Goal: Book appointment/travel/reservation

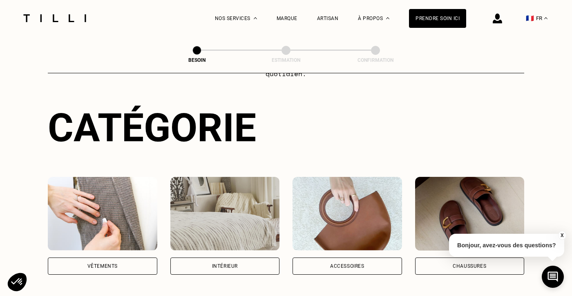
scroll to position [177, 0]
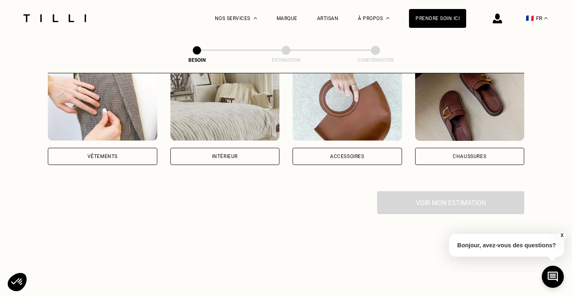
click at [114, 154] on div "Vêtements" at bounding box center [103, 156] width 30 height 5
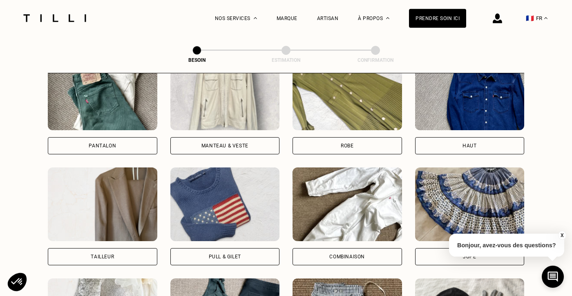
scroll to position [352, 0]
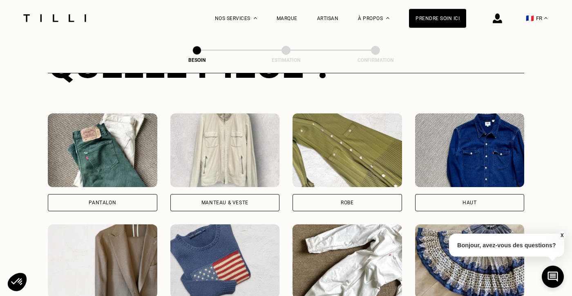
click at [129, 194] on div "Pantalon" at bounding box center [103, 202] width 110 height 17
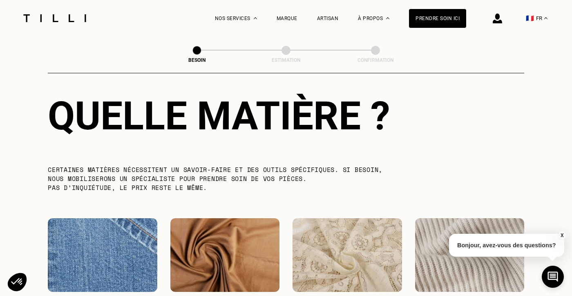
scroll to position [881, 0]
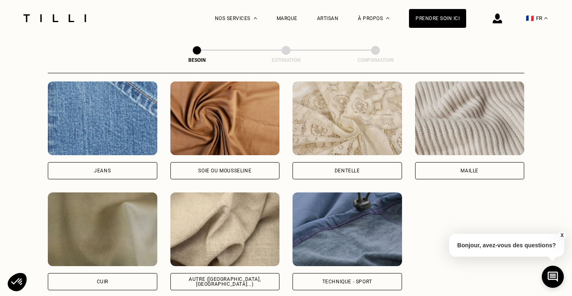
click at [123, 162] on div "Jeans" at bounding box center [103, 170] width 110 height 17
select select "FR"
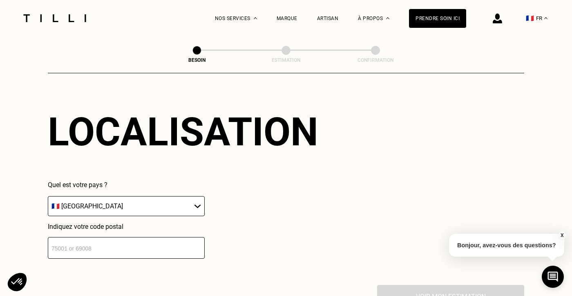
scroll to position [1136, 0]
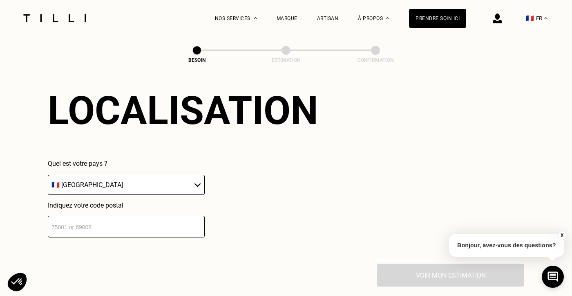
click at [113, 220] on input "number" at bounding box center [126, 226] width 157 height 22
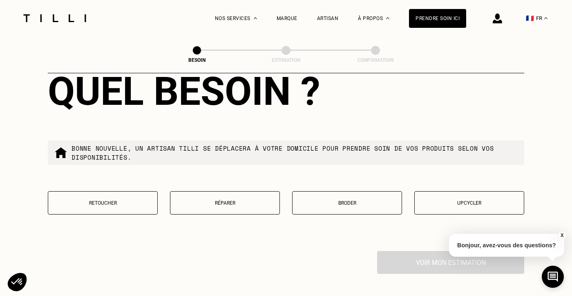
scroll to position [1365, 0]
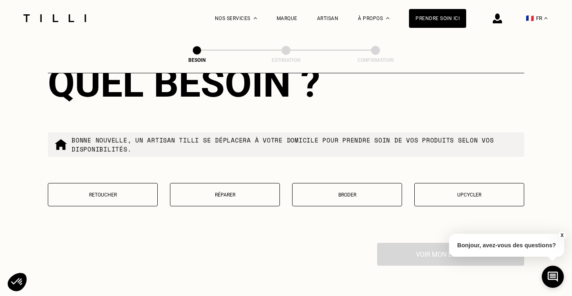
type input "94400"
click at [223, 192] on p "Réparer" at bounding box center [225, 195] width 101 height 6
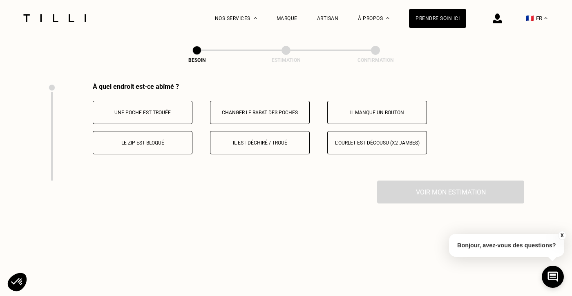
scroll to position [1502, 0]
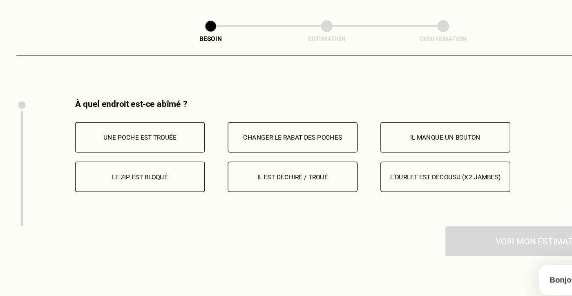
click at [250, 163] on p "Il est déchiré / troué" at bounding box center [260, 166] width 91 height 6
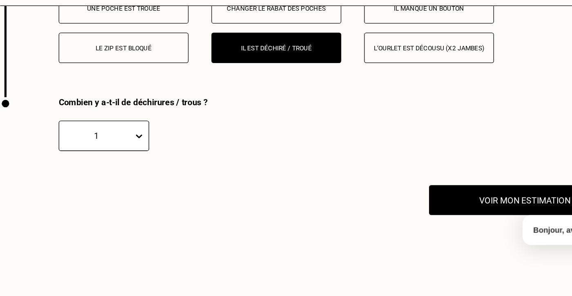
scroll to position [1568, 0]
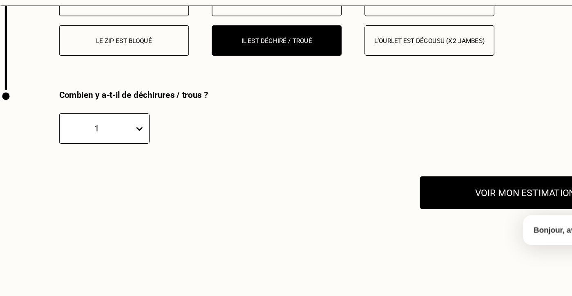
click at [431, 215] on button "Voir mon estimation" at bounding box center [451, 216] width 162 height 25
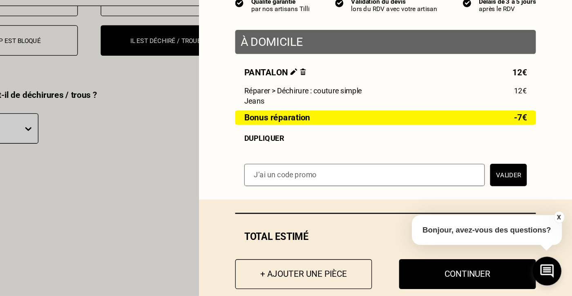
scroll to position [0, 0]
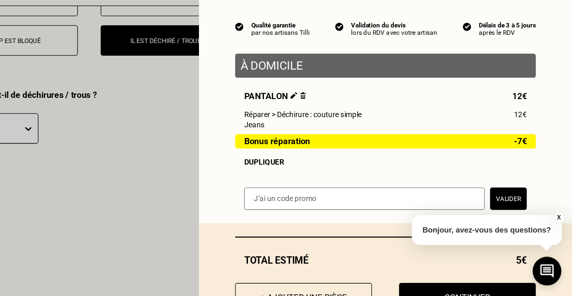
click at [343, 179] on span "Bonus réparation" at bounding box center [346, 176] width 51 height 7
click at [342, 193] on div "Dupliquer" at bounding box center [429, 192] width 217 height 7
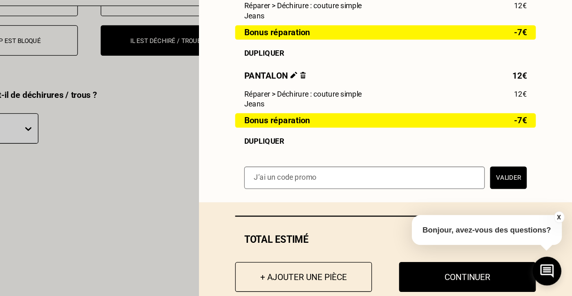
scroll to position [63, 0]
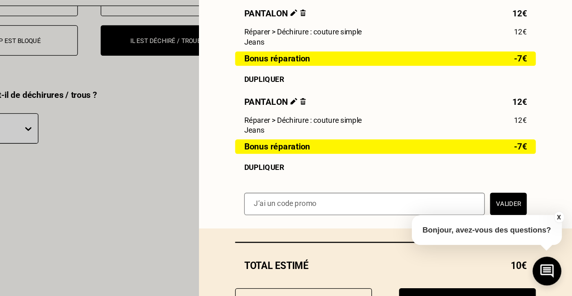
click at [364, 149] on img at bounding box center [366, 146] width 4 height 5
click at [366, 148] on img at bounding box center [366, 146] width 4 height 5
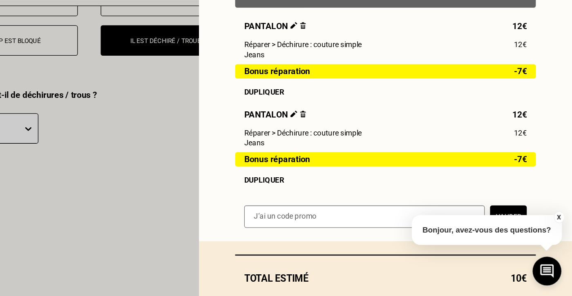
scroll to position [45, 0]
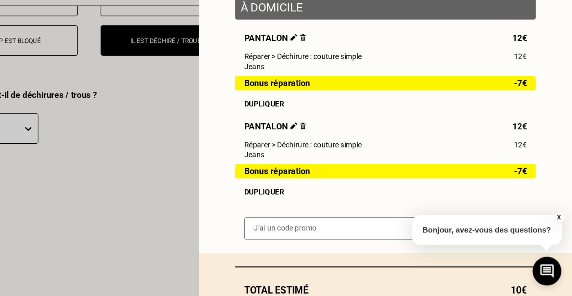
click at [360, 165] on img at bounding box center [358, 164] width 5 height 5
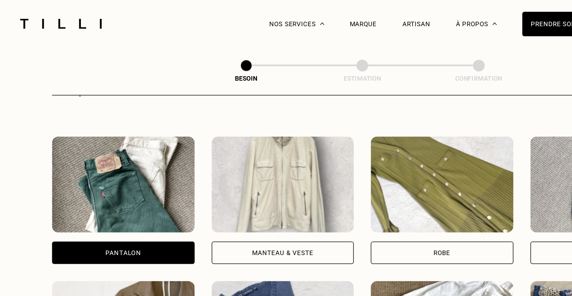
scroll to position [357, 0]
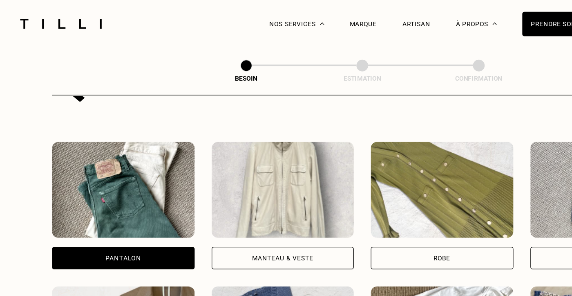
click at [231, 195] on div "Manteau & Veste" at bounding box center [225, 197] width 47 height 5
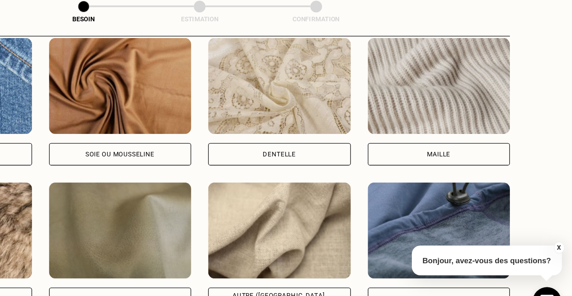
scroll to position [939, 0]
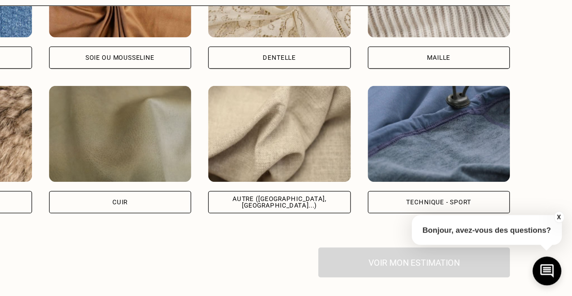
click at [258, 104] on div "Soie ou mousseline" at bounding box center [226, 112] width 110 height 17
select select "FR"
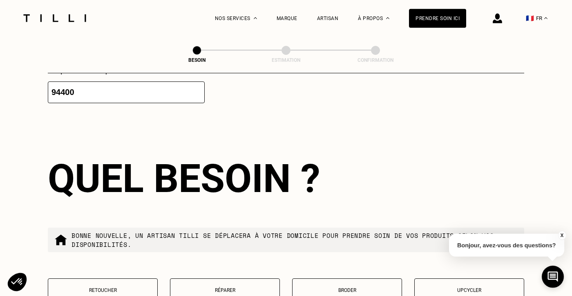
scroll to position [1429, 0]
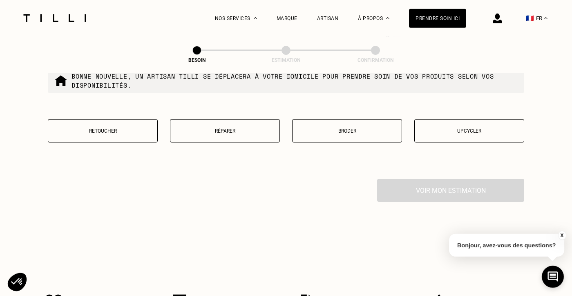
click at [226, 128] on p "Réparer" at bounding box center [225, 131] width 101 height 6
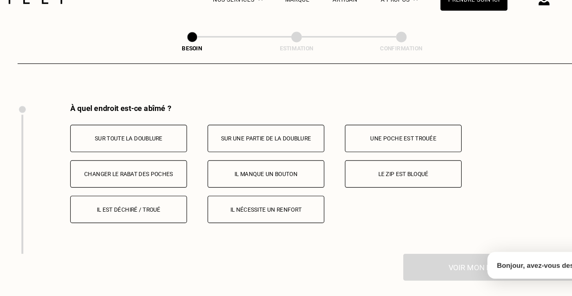
scroll to position [1495, 0]
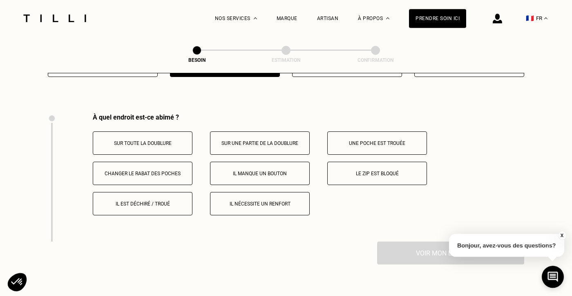
click at [396, 171] on p "Le zip est bloqué" at bounding box center [377, 174] width 91 height 6
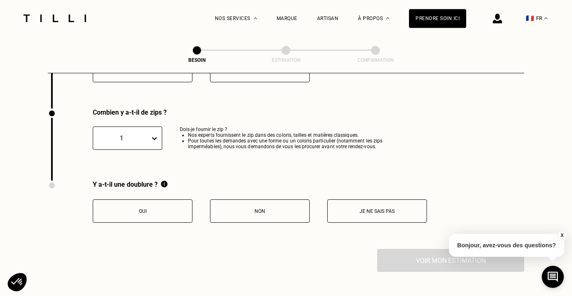
scroll to position [1623, 0]
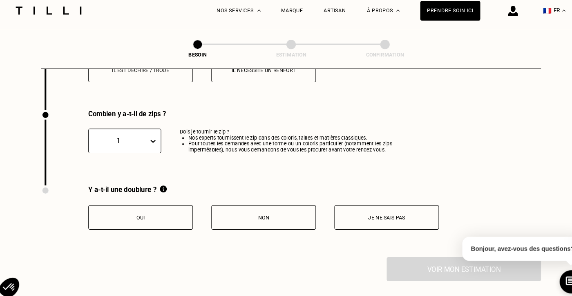
click at [225, 207] on button "Non" at bounding box center [260, 214] width 100 height 23
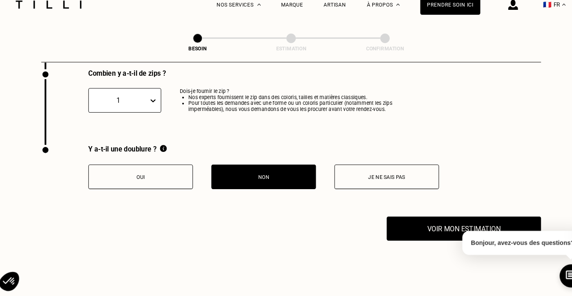
scroll to position [1658, 0]
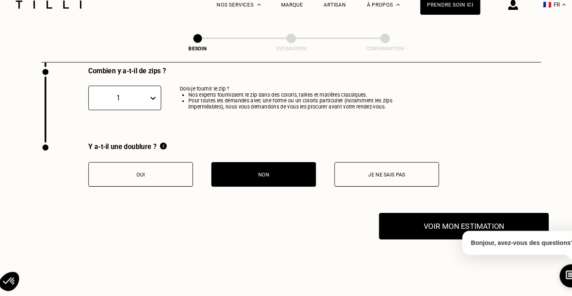
click at [409, 230] on button "Voir mon estimation" at bounding box center [451, 228] width 162 height 25
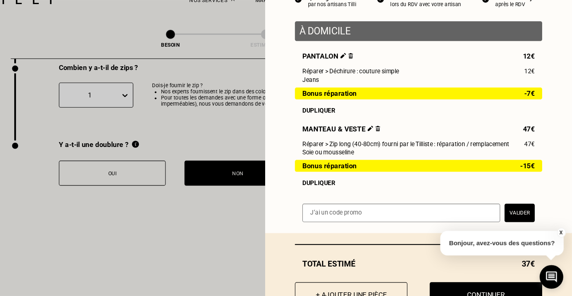
scroll to position [74, 0]
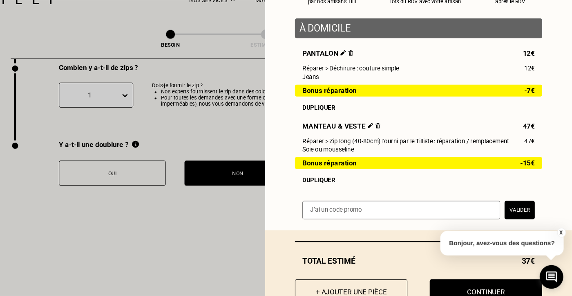
click at [389, 138] on img at bounding box center [391, 135] width 4 height 5
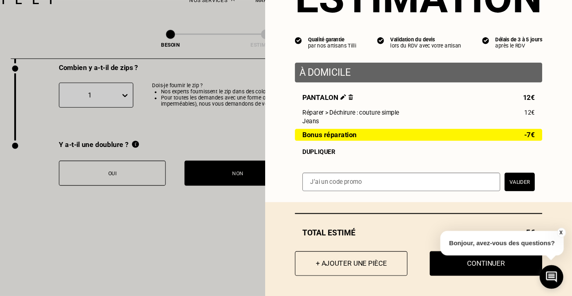
scroll to position [34, 0]
click at [562, 231] on button "X" at bounding box center [562, 235] width 8 height 9
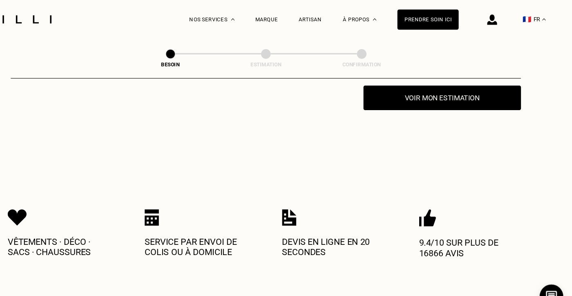
scroll to position [1769, 0]
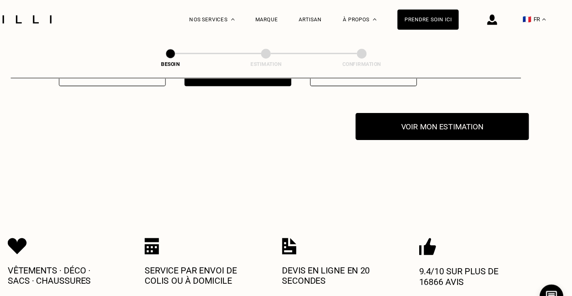
click at [434, 113] on button "Voir mon estimation" at bounding box center [451, 117] width 162 height 25
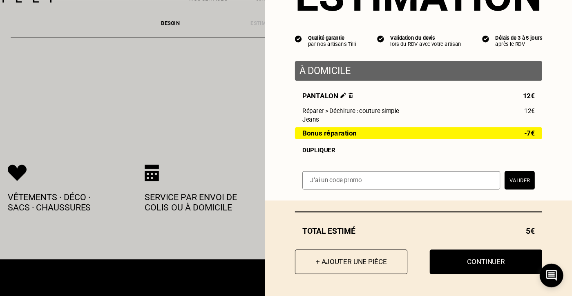
scroll to position [1826, 0]
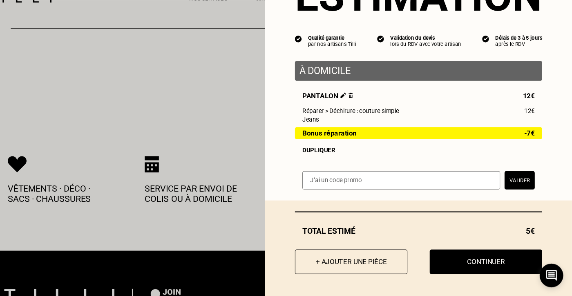
click at [364, 144] on span "Bonus réparation" at bounding box center [346, 143] width 51 height 7
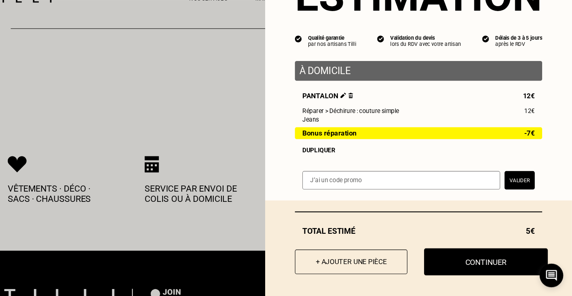
click at [476, 266] on button "Continuer" at bounding box center [492, 263] width 116 height 25
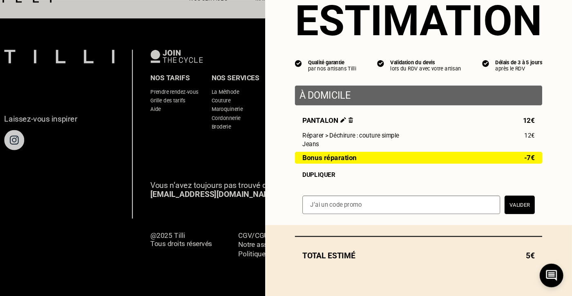
scroll to position [532, 0]
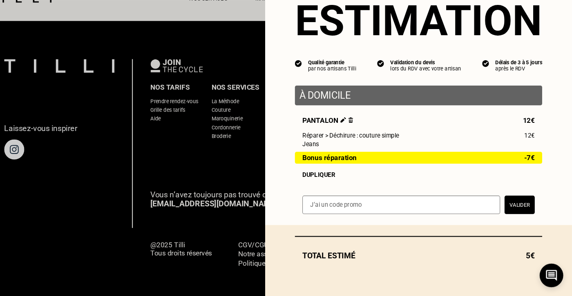
scroll to position [11, 0]
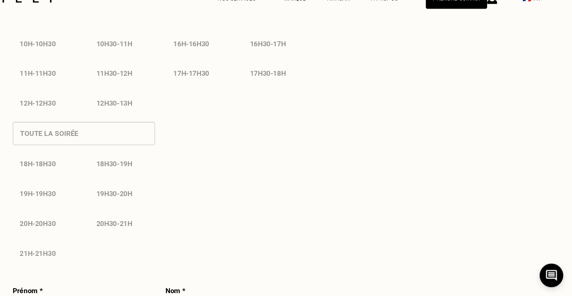
select select "FR"
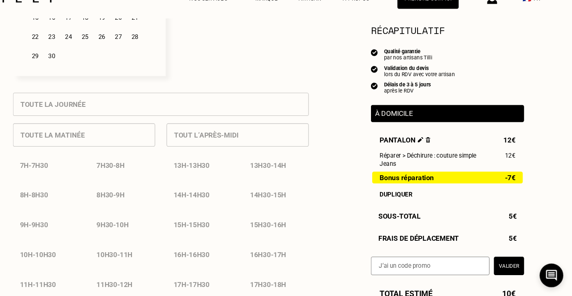
scroll to position [311, 0]
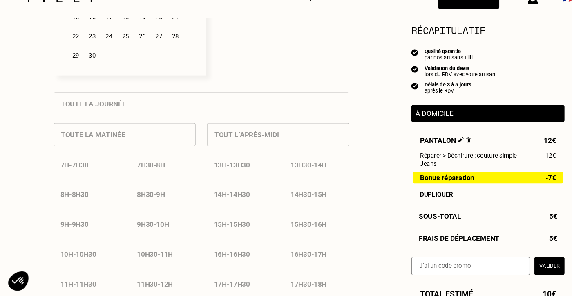
click at [69, 176] on div "7h - 7h30" at bounding box center [80, 173] width 61 height 21
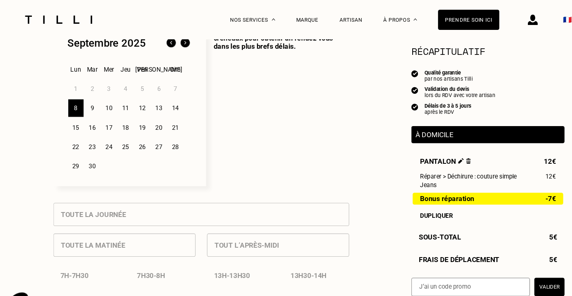
scroll to position [215, 0]
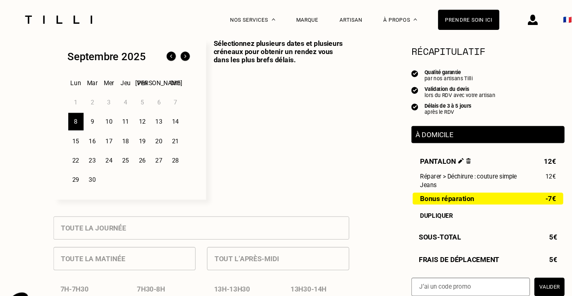
click at [86, 114] on div "9" at bounding box center [86, 113] width 14 height 16
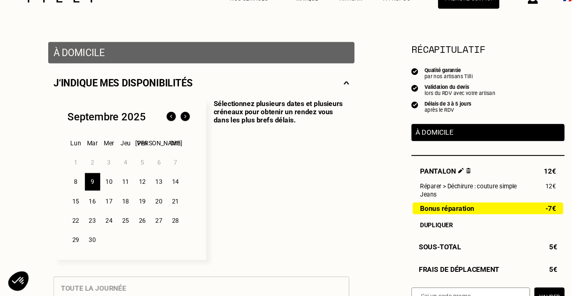
scroll to position [236, 0]
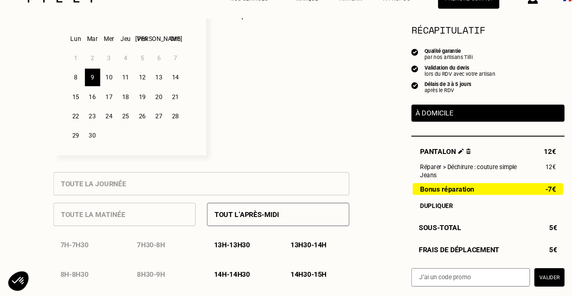
click at [412, 128] on p "À domicile" at bounding box center [455, 125] width 135 height 8
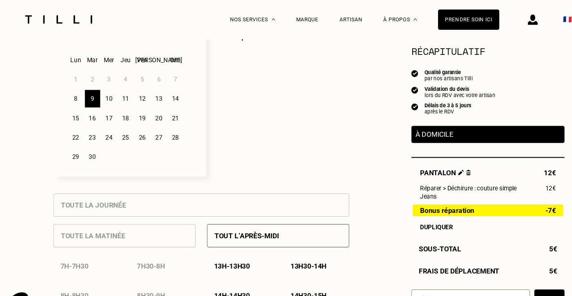
scroll to position [179, 0]
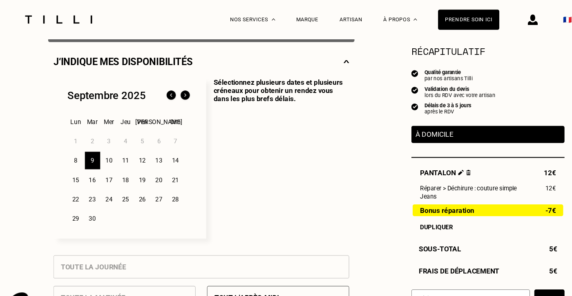
click at [406, 121] on div "À domicile" at bounding box center [455, 125] width 143 height 16
click at [400, 126] on p "À domicile" at bounding box center [455, 125] width 135 height 8
click at [240, 90] on p "Sélectionnez plusieurs dates et plusieurs créneaux pour obtenir un rendez vous …" at bounding box center [260, 148] width 134 height 150
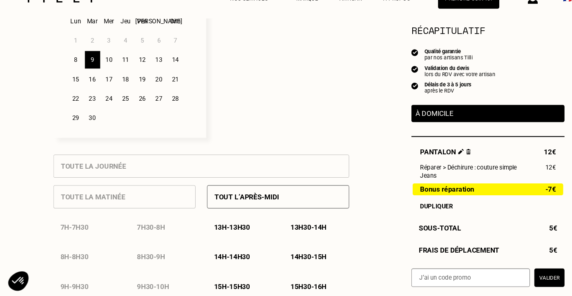
click at [216, 227] on div "13h - 13h30" at bounding box center [223, 231] width 61 height 21
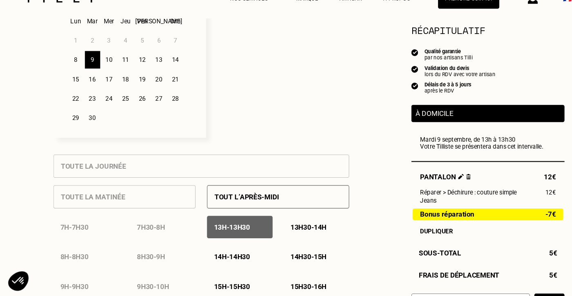
click at [288, 234] on p "13h30 - 14h" at bounding box center [289, 231] width 34 height 8
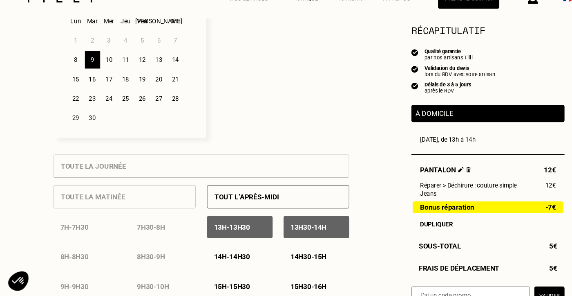
click at [276, 258] on p "14h30 - 15h" at bounding box center [289, 259] width 34 height 8
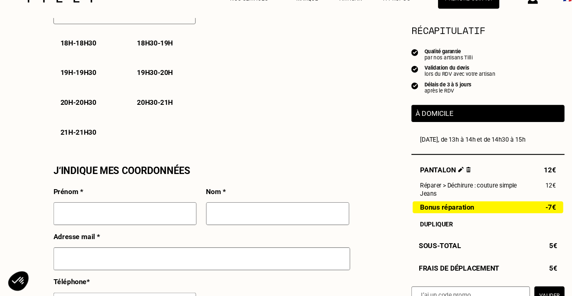
scroll to position [890, 0]
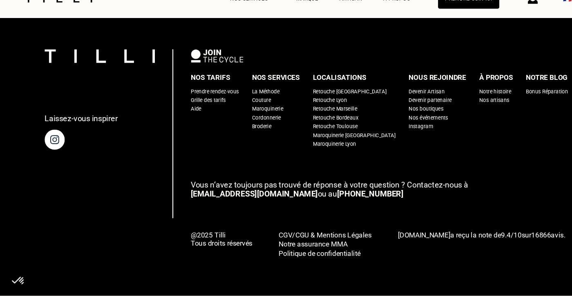
scroll to position [532, 0]
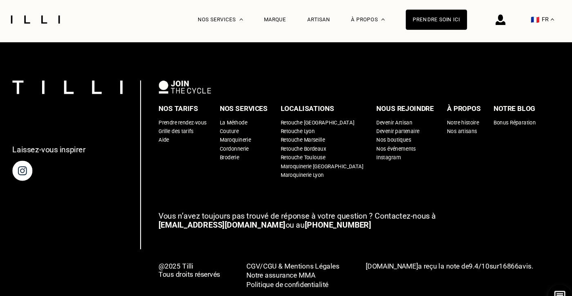
click at [310, 110] on div "Retouche [GEOGRAPHIC_DATA]" at bounding box center [326, 114] width 69 height 8
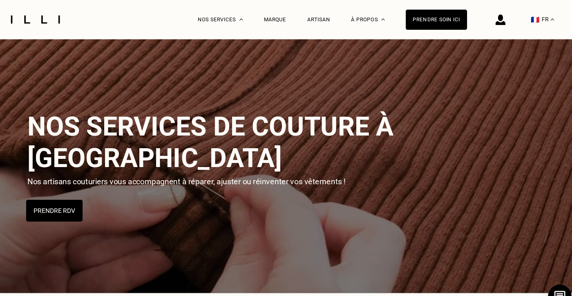
click at [90, 186] on button "Prendre RDV" at bounding box center [81, 196] width 53 height 20
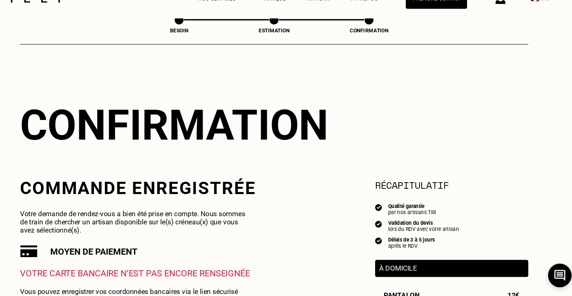
scroll to position [140, 0]
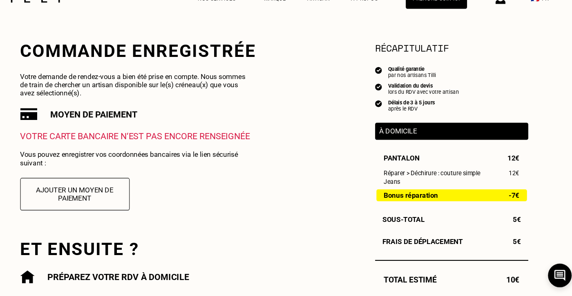
click at [398, 141] on p "À domicile" at bounding box center [452, 142] width 135 height 8
click at [415, 142] on p "À domicile" at bounding box center [452, 142] width 135 height 8
click at [415, 110] on div "Qualité garantie par nos artisans Tilli Validation du devis lors du RDV avec vo…" at bounding box center [452, 102] width 143 height 43
click at [411, 98] on div "Qualité garantie par nos artisans Tilli Validation du devis lors du RDV avec vo…" at bounding box center [452, 102] width 143 height 43
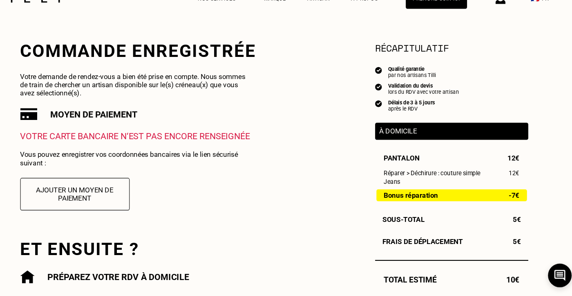
click at [406, 94] on div "Qualité garantie par nos artisans Tilli Validation du devis lors du RDV avec vo…" at bounding box center [452, 102] width 143 height 43
click at [136, 108] on p "Votre demande de rendez-vous a bien été prise en compte. Nous sommes de train d…" at bounding box center [158, 98] width 218 height 23
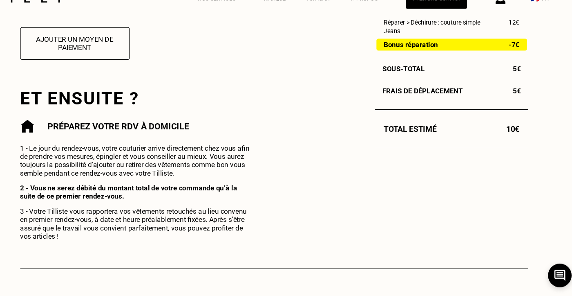
scroll to position [299, 0]
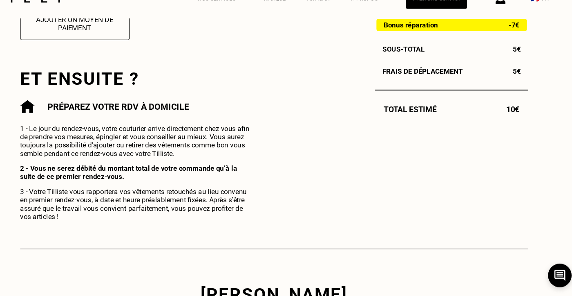
click at [121, 131] on div "Préparez votre rdv à domicile 1 - Le jour du rendez-vous, votre couturier arriv…" at bounding box center [158, 169] width 218 height 112
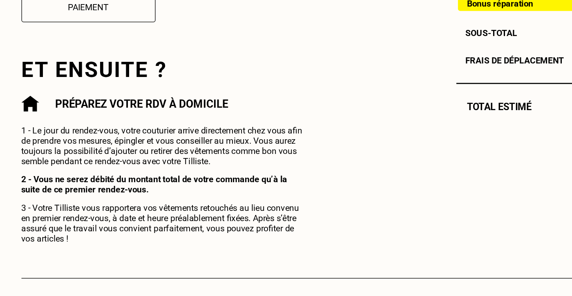
click at [107, 131] on div "Préparez votre rdv à domicile 1 - Le jour du rendez-vous, votre couturier arriv…" at bounding box center [158, 169] width 218 height 112
click at [103, 132] on div "Préparez votre rdv à domicile 1 - Le jour du rendez-vous, votre couturier arriv…" at bounding box center [158, 169] width 218 height 112
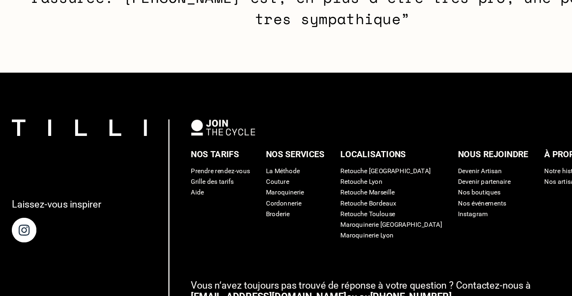
scroll to position [640, 0]
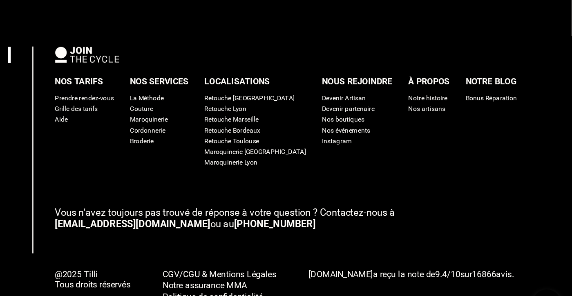
click at [211, 124] on div "Grille des tarifs" at bounding box center [194, 128] width 33 height 8
select select "FR"
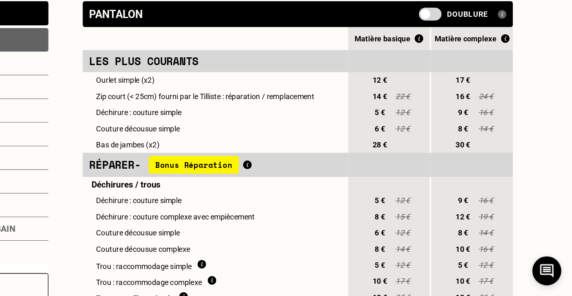
scroll to position [168, 0]
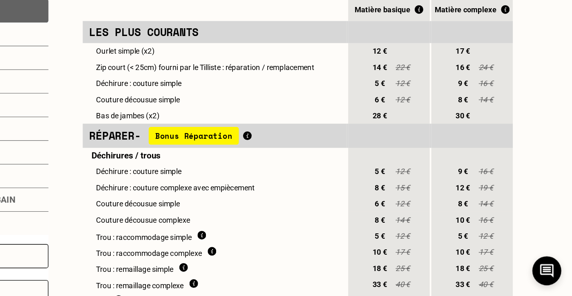
click at [305, 175] on span "Bonus Réparation" at bounding box center [284, 173] width 69 height 13
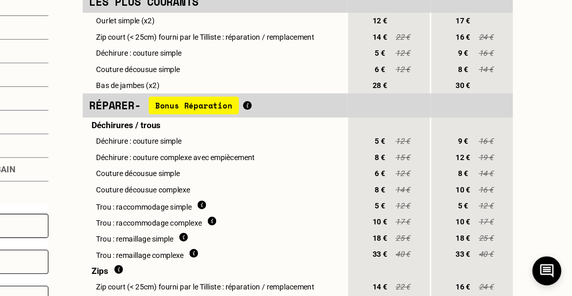
scroll to position [257, 0]
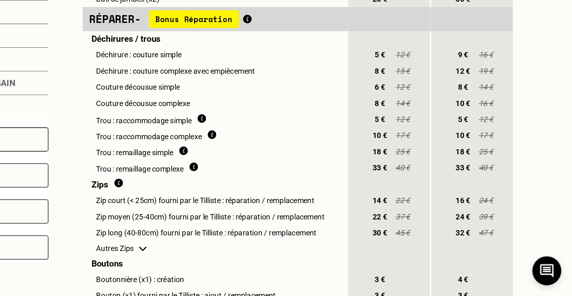
click at [262, 216] on td "Zips" at bounding box center [300, 210] width 201 height 13
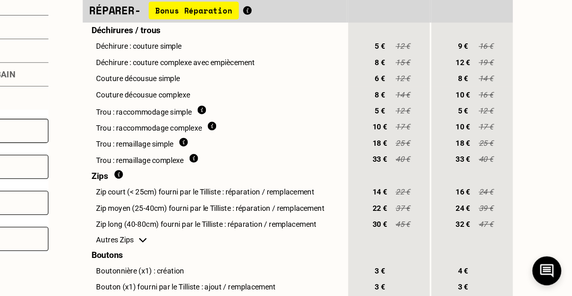
scroll to position [264, 0]
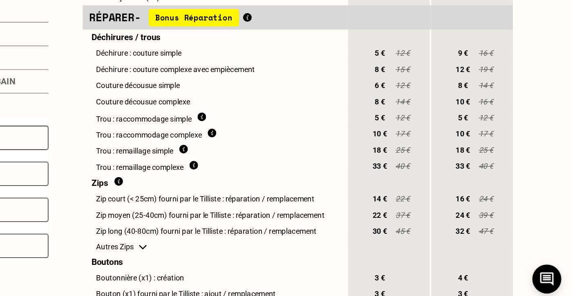
click at [262, 209] on td "Zips" at bounding box center [300, 203] width 201 height 13
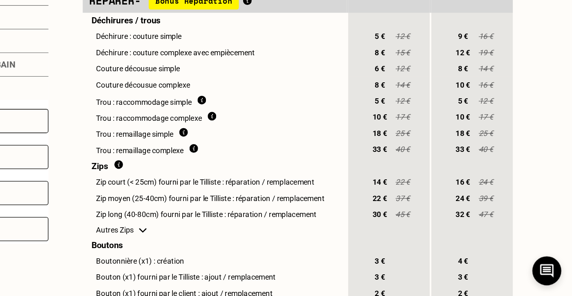
click at [262, 215] on td "Zip court (< 25cm) fourni par le Tilliste : réparation / remplacement" at bounding box center [300, 209] width 201 height 12
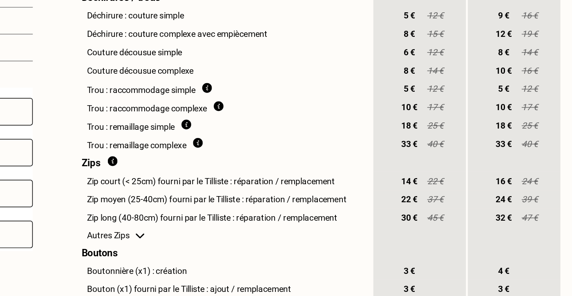
click at [245, 247] on img at bounding box center [245, 245] width 6 height 3
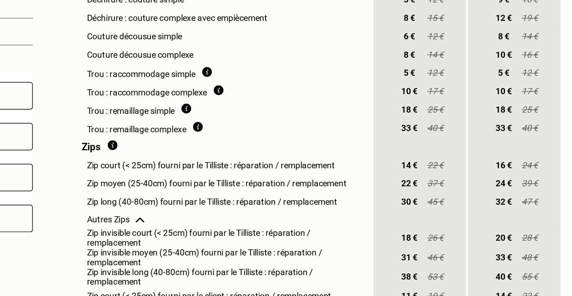
scroll to position [308, 0]
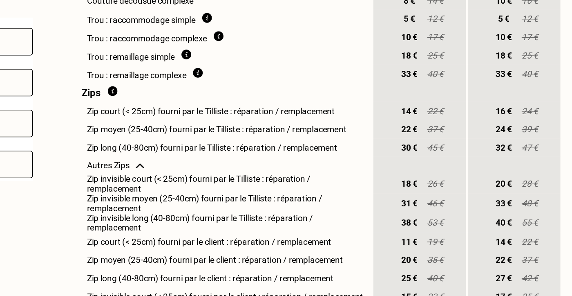
click at [268, 214] on td "Autres Zips" at bounding box center [300, 207] width 201 height 11
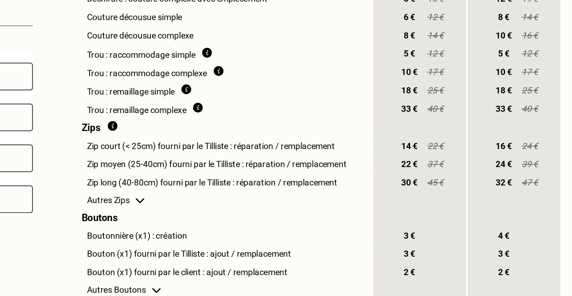
scroll to position [299, 0]
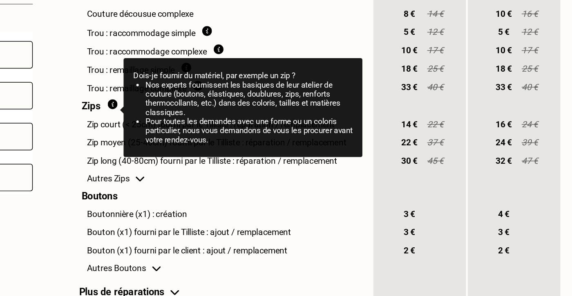
click at [226, 168] on img at bounding box center [227, 167] width 7 height 7
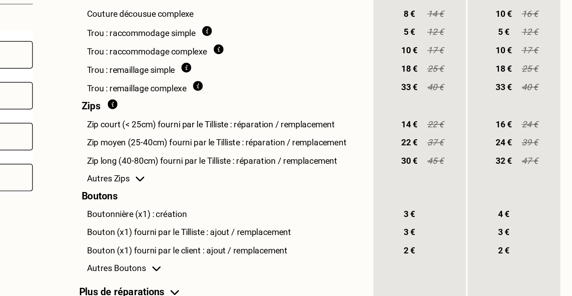
click at [352, 169] on td "Zips" at bounding box center [300, 168] width 201 height 13
click at [298, 186] on td "Zip court (< 25cm) fourni par le Tilliste : réparation / remplacement" at bounding box center [300, 180] width 201 height 12
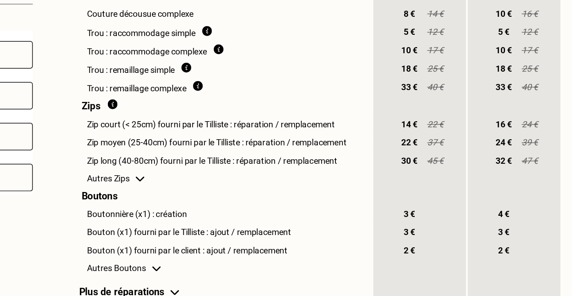
click at [310, 174] on td "Zips" at bounding box center [300, 168] width 201 height 13
click at [245, 219] on img at bounding box center [245, 216] width 6 height 3
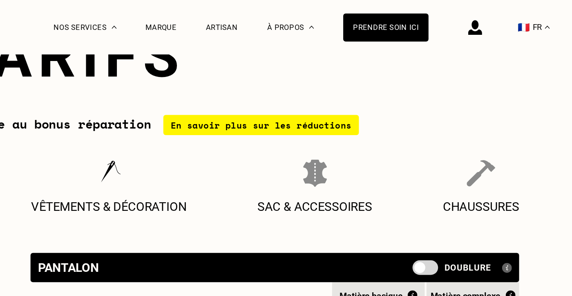
scroll to position [0, 0]
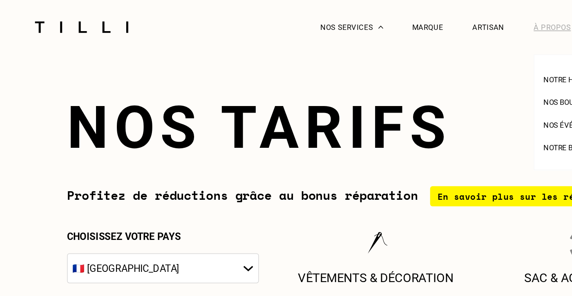
click at [373, 18] on div "À propos" at bounding box center [373, 18] width 31 height 36
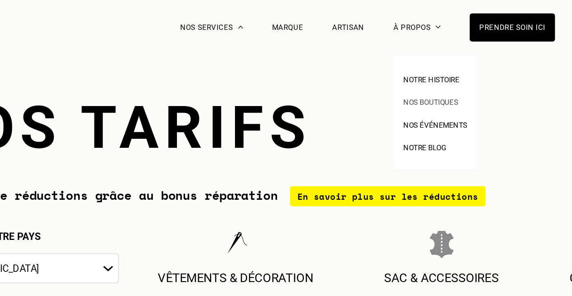
click at [392, 68] on span "Nos boutiques" at bounding box center [383, 69] width 37 height 6
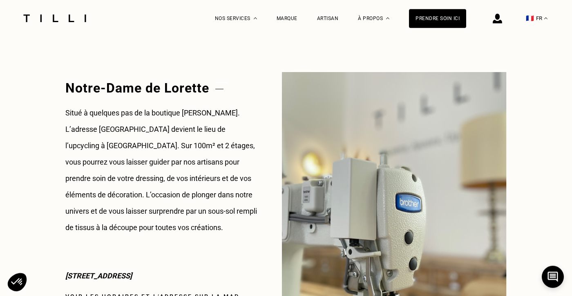
scroll to position [975, 0]
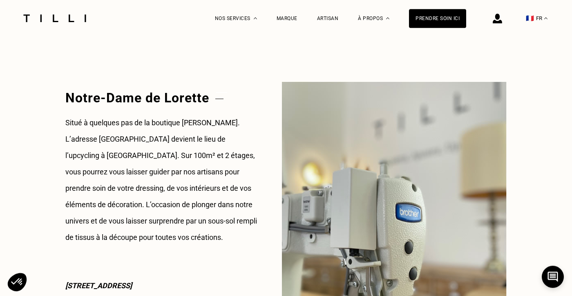
click at [139, 116] on div "Notre-Dame de [PERSON_NAME] à quelques pas de la boutique [PERSON_NAME]. L’adre…" at bounding box center [161, 227] width 192 height 292
